Goal: Transaction & Acquisition: Download file/media

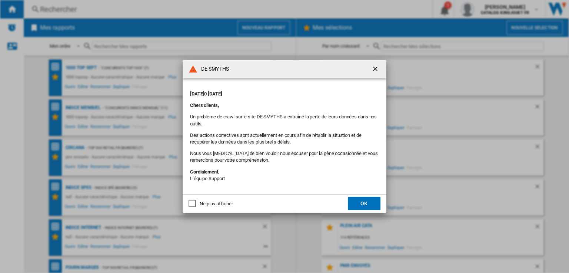
click at [352, 204] on button "OK" at bounding box center [364, 203] width 33 height 13
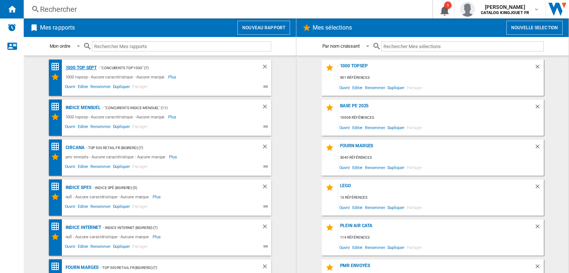
click at [76, 68] on div "1000 top Sept" at bounding box center [80, 67] width 33 height 9
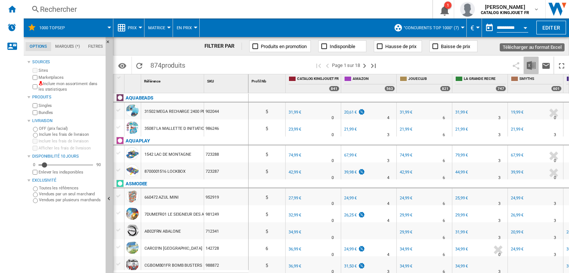
click at [531, 63] on img "Télécharger au format Excel" at bounding box center [531, 65] width 9 height 9
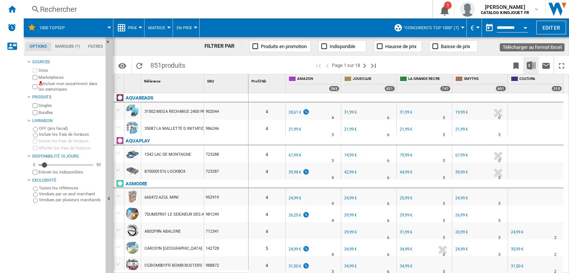
click at [534, 68] on img "Télécharger au format Excel" at bounding box center [531, 65] width 9 height 9
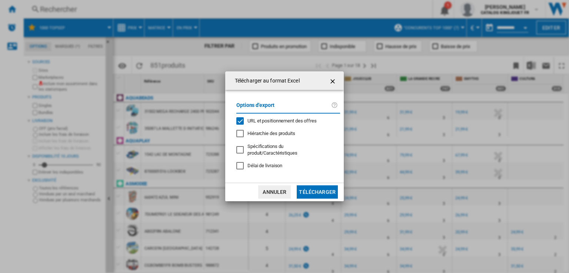
click at [259, 124] on span "URL et positionnement des offres" at bounding box center [281, 121] width 69 height 6
click at [309, 189] on button "Télécharger" at bounding box center [317, 192] width 41 height 13
